Goal: Transaction & Acquisition: Purchase product/service

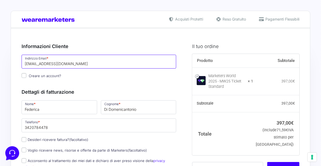
drag, startPoint x: 108, startPoint y: 64, endPoint x: -1, endPoint y: 63, distance: 109.3
type input "claudia.capanna@clubdelsole.com"
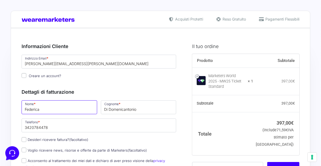
drag, startPoint x: 25, startPoint y: 109, endPoint x: -1, endPoint y: 109, distance: 26.1
type input "Claudia"
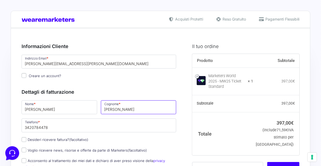
type input "Capanna"
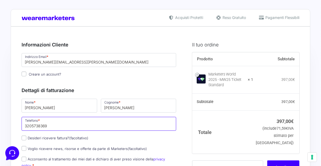
scroll to position [53, 0]
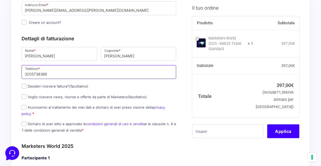
type input "3205738369"
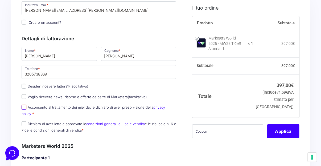
drag, startPoint x: 24, startPoint y: 107, endPoint x: 23, endPoint y: 127, distance: 20.0
click at [24, 107] on input "Acconsento al trattamento dei miei dati e dichiaro di aver preso visione della …" at bounding box center [24, 107] width 5 height 5
checkbox input "true"
click at [23, 124] on input "Dichiaro di aver letto e approvato le condizioni generali di uso e vendita e le…" at bounding box center [24, 123] width 5 height 5
checkbox input "true"
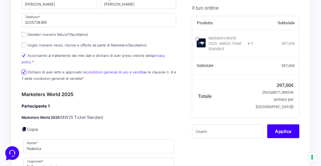
scroll to position [107, 0]
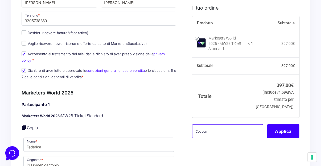
click at [228, 128] on input "text" at bounding box center [227, 131] width 71 height 14
paste input "CDSBARTERMW"
type input "CDSBARTERMW"
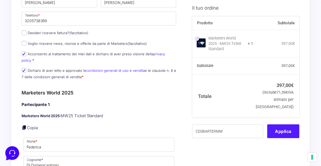
click at [283, 125] on button "Applica" at bounding box center [284, 131] width 32 height 14
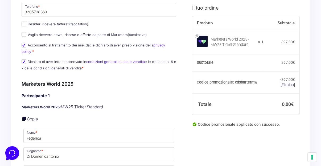
scroll to position [133, 0]
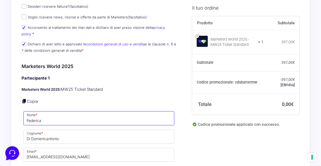
click at [60, 119] on input "Federica" at bounding box center [98, 118] width 151 height 14
drag, startPoint x: 60, startPoint y: 119, endPoint x: -1, endPoint y: 119, distance: 61.0
type input "Claudia"
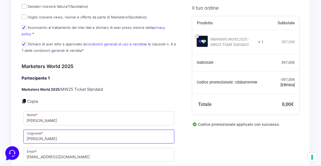
type input "Capanna"
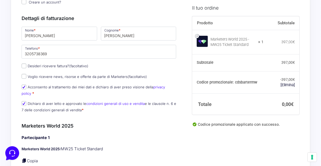
scroll to position [26, 0]
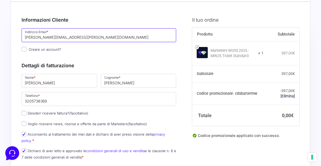
drag, startPoint x: 90, startPoint y: 38, endPoint x: -1, endPoint y: 37, distance: 91.4
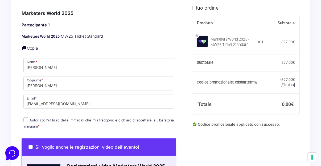
scroll to position [187, 0]
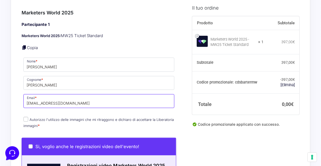
drag, startPoint x: 118, startPoint y: 104, endPoint x: -1, endPoint y: 104, distance: 118.9
click at [0, 104] on html "Acquisti Protetti Reso Gratuito Pagamenti Flessibili Riepilogo Ordine 0,00 € Pr…" at bounding box center [160, 128] width 321 height 630
paste input "claudia.capanna@clubdelsole.com"
type input "claudia.capanna@clubdelsole.com"
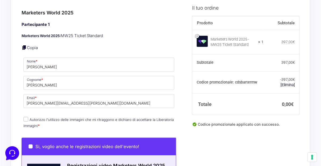
click at [26, 117] on input "Autorizzo l'utilizzo delle immagini che mi ritraggono e dichiaro di accettare l…" at bounding box center [25, 119] width 5 height 5
checkbox input "true"
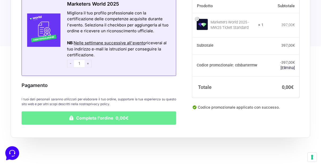
scroll to position [453, 0]
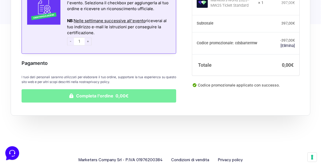
click at [106, 96] on button "Completa l'ordine 0,00€" at bounding box center [99, 95] width 155 height 13
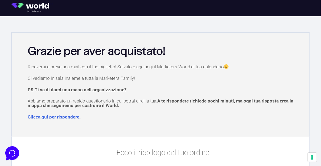
drag, startPoint x: 191, startPoint y: 115, endPoint x: 152, endPoint y: 106, distance: 39.9
click at [191, 115] on p "Clicca qui per rispondere." at bounding box center [163, 117] width 271 height 5
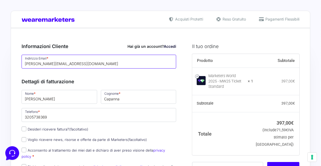
drag, startPoint x: 95, startPoint y: 64, endPoint x: -1, endPoint y: 64, distance: 95.7
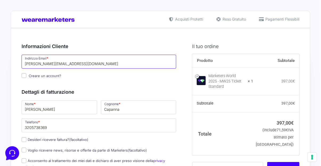
paste input "arolina.riccardi"
type input "[EMAIL_ADDRESS][PERSON_NAME][DOMAIN_NAME]"
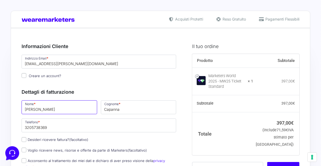
drag, startPoint x: 53, startPoint y: 110, endPoint x: 1, endPoint y: 109, distance: 52.2
type input "Carolina"
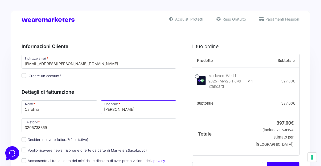
type input "Riccardi"
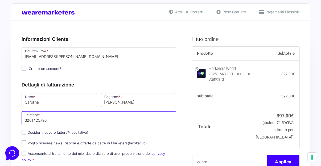
scroll to position [53, 0]
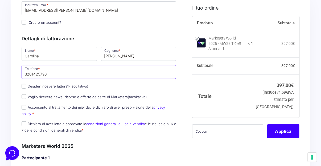
type input "3201425796"
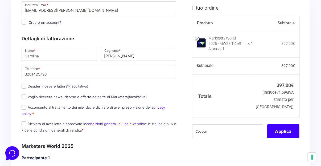
click at [33, 108] on label "Acconsento al trattamento dei miei dati e dichiaro di aver preso visione della …" at bounding box center [94, 110] width 144 height 10
click at [26, 108] on input "Acconsento al trattamento dei miei dati e dichiaro di aver preso visione della …" at bounding box center [24, 107] width 5 height 5
checkbox input "true"
click at [30, 122] on label "Dichiaro di aver letto e approvato le condizioni generali di uso e vendita e le…" at bounding box center [99, 127] width 155 height 10
click at [26, 122] on input "Dichiaro di aver letto e approvato le condizioni generali di uso e vendita e le…" at bounding box center [24, 123] width 5 height 5
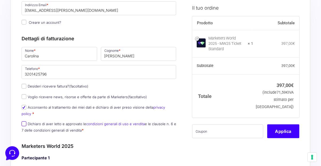
checkbox input "true"
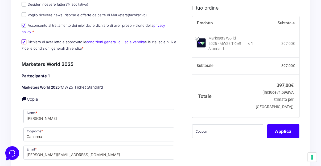
scroll to position [160, 0]
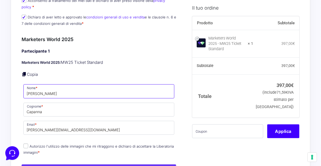
drag, startPoint x: 48, startPoint y: 91, endPoint x: -1, endPoint y: 91, distance: 49.3
type input "Carolina"
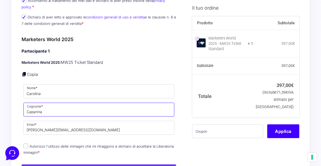
type input "T"
type input "Riccardi"
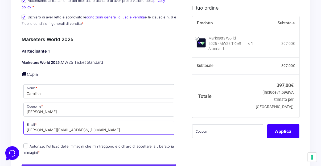
paste input "arolina.riccardi"
type input "[EMAIL_ADDRESS][PERSON_NAME][DOMAIN_NAME]"
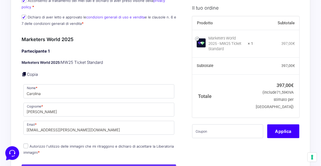
click at [26, 145] on input "Autorizzo l'utilizzo delle immagini che mi ritraggono e dichiaro di accettare l…" at bounding box center [25, 145] width 5 height 5
checkbox input "true"
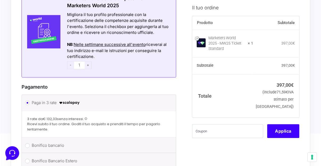
scroll to position [453, 0]
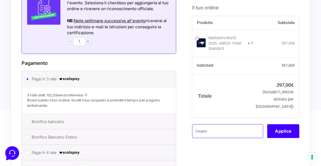
click at [234, 129] on input "text" at bounding box center [227, 131] width 71 height 14
paste input "CDSBARTERMW"
type input "CDSBARTERMW"
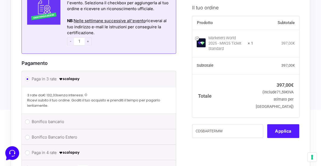
click at [282, 128] on button "Applica" at bounding box center [284, 131] width 32 height 14
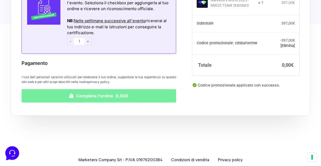
click at [86, 96] on button "Completa l'ordine 0,00€" at bounding box center [99, 95] width 155 height 13
